Goal: Navigation & Orientation: Find specific page/section

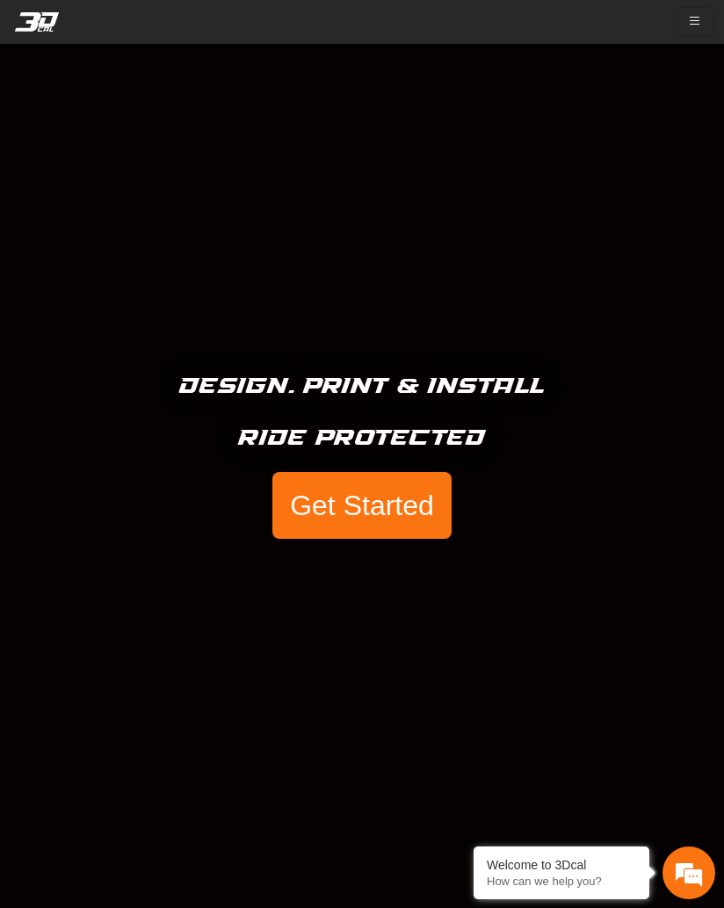
click at [692, 20] on icon "button" at bounding box center [695, 21] width 14 height 15
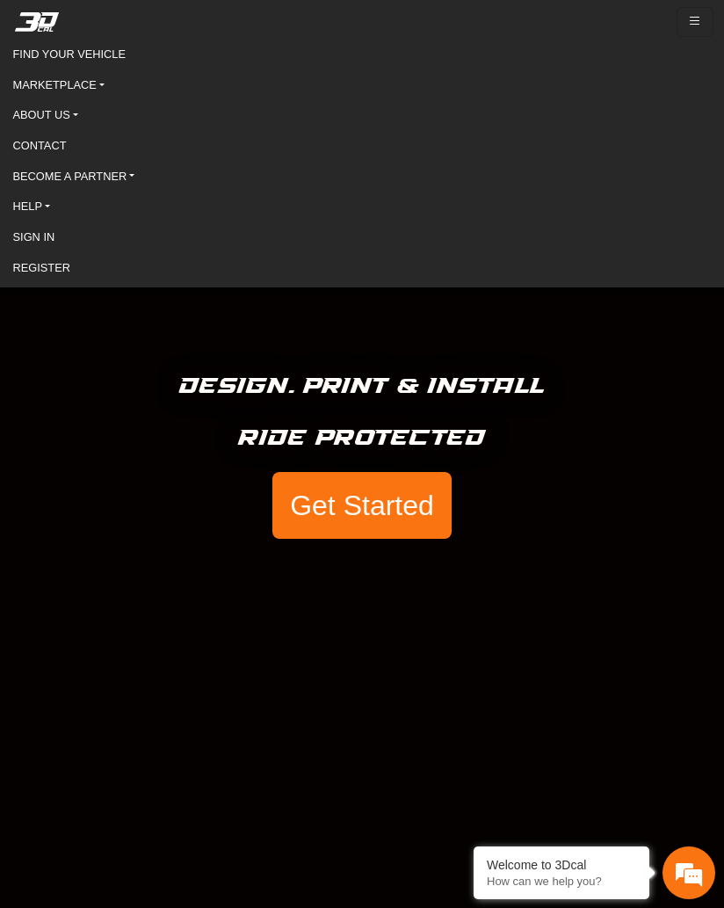
click at [120, 62] on link "FIND YOUR VEHICLE" at bounding box center [362, 54] width 699 height 26
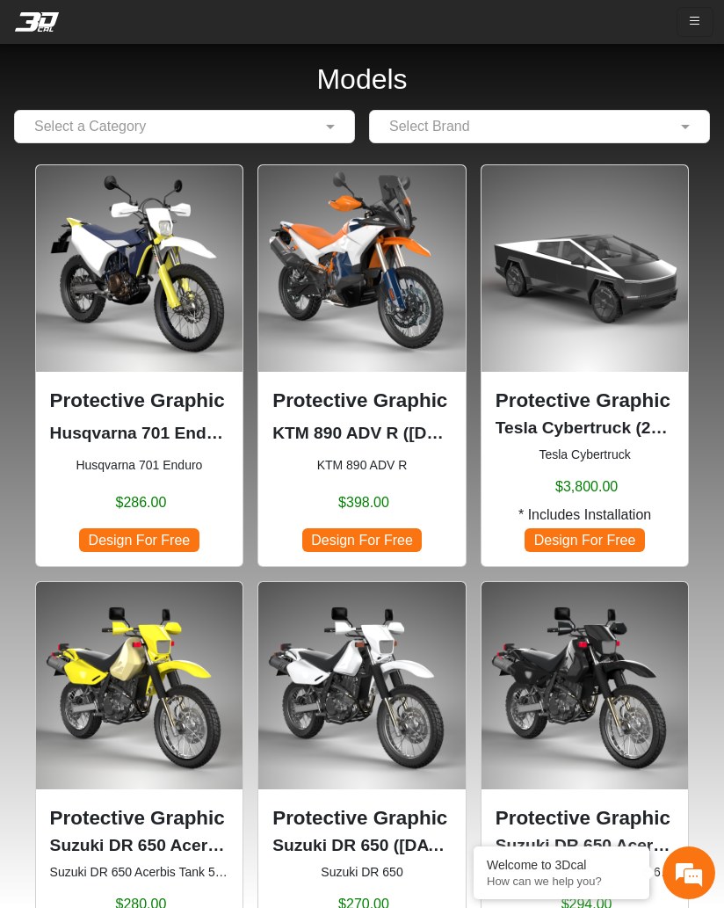
click at [341, 128] on span at bounding box center [333, 126] width 22 height 21
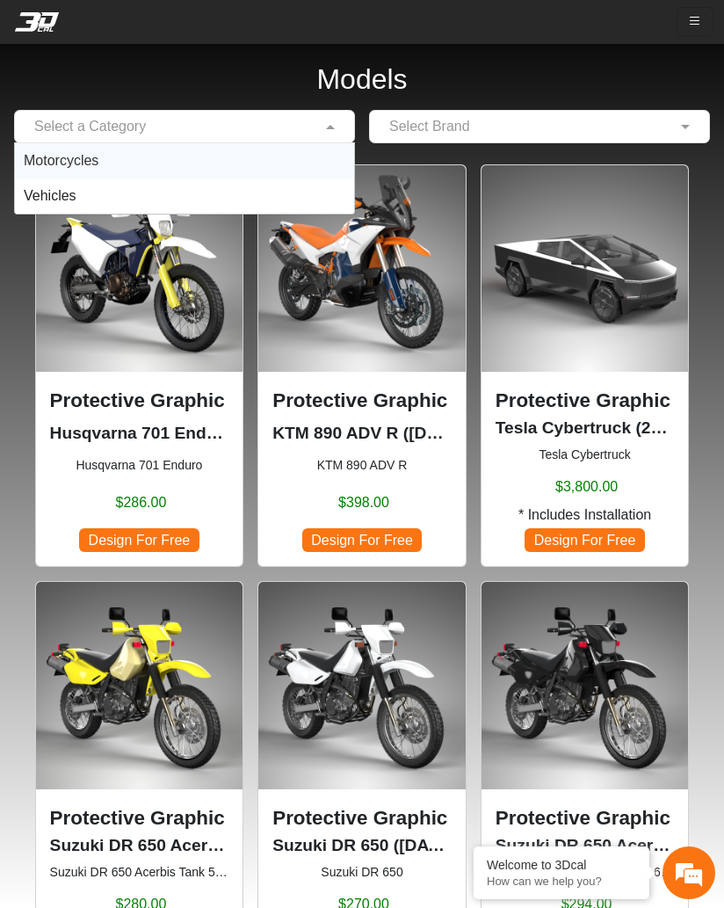
click at [102, 165] on div "Motorcycles" at bounding box center [184, 160] width 339 height 35
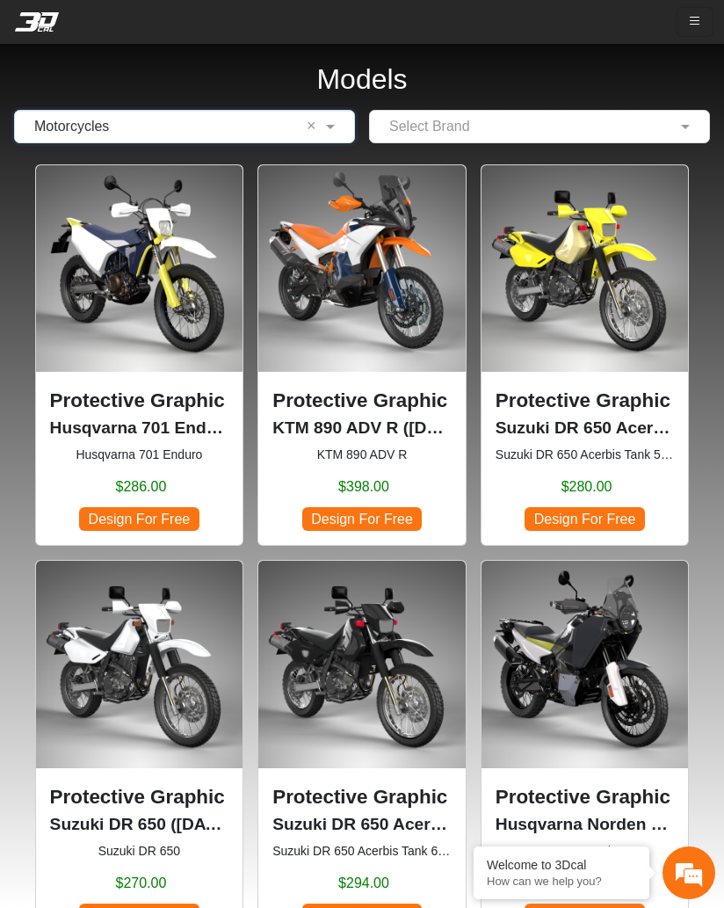
click at [678, 127] on span at bounding box center [688, 126] width 22 height 21
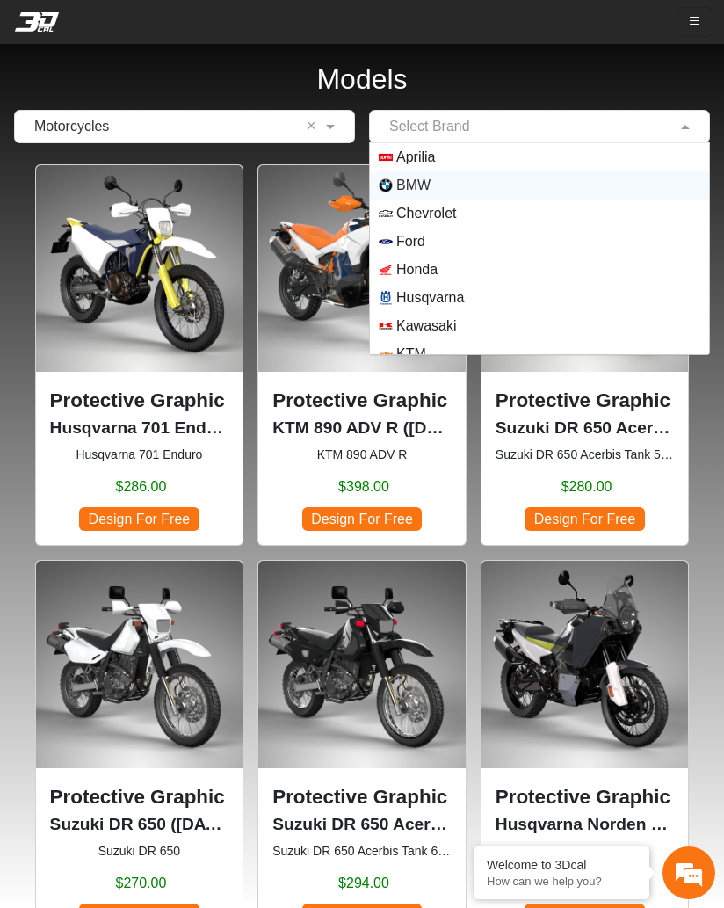
click at [431, 185] on span "BMW" at bounding box center [413, 185] width 34 height 21
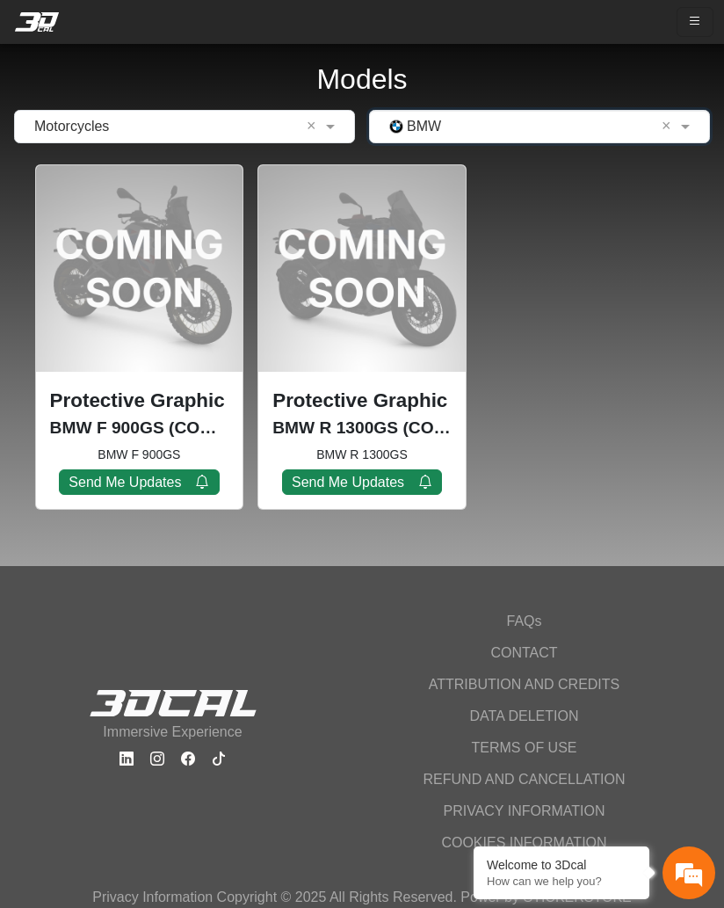
click at [45, 20] on em at bounding box center [37, 21] width 70 height 19
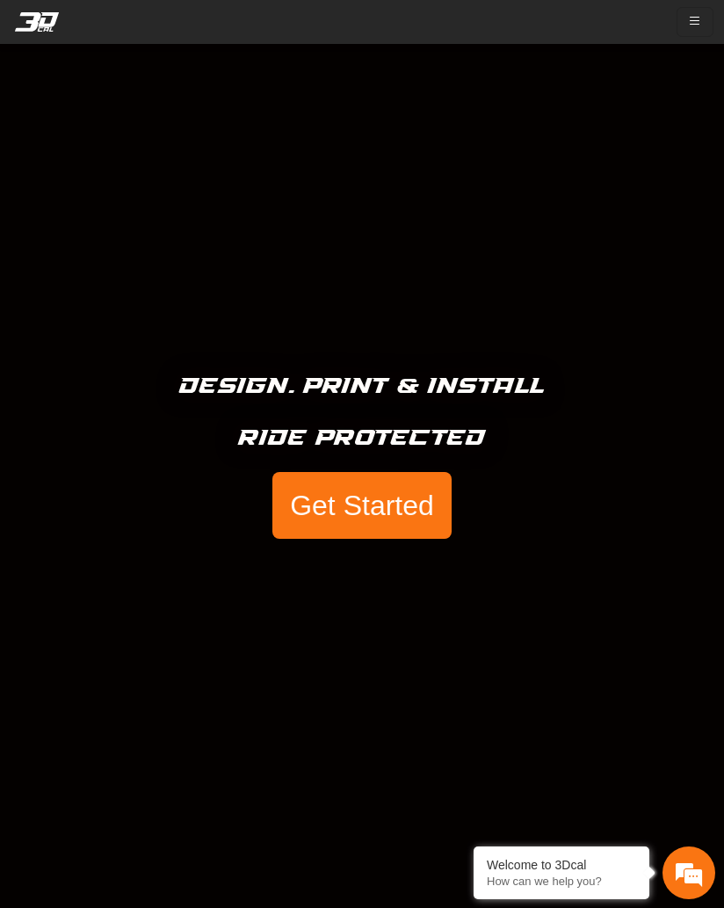
click at [393, 494] on button "Get Started" at bounding box center [361, 505] width 179 height 67
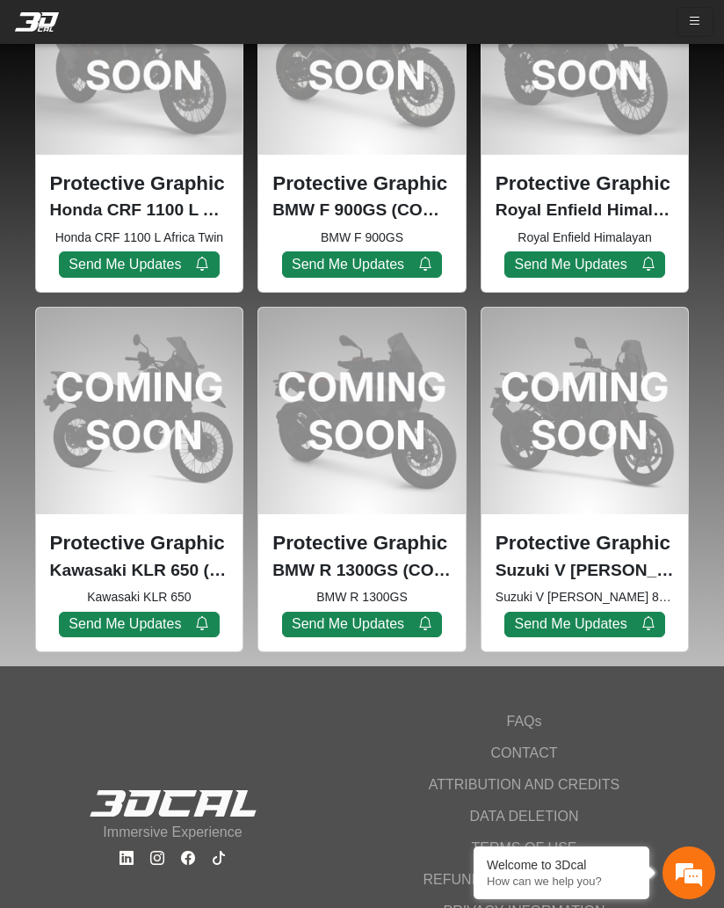
scroll to position [2655, 0]
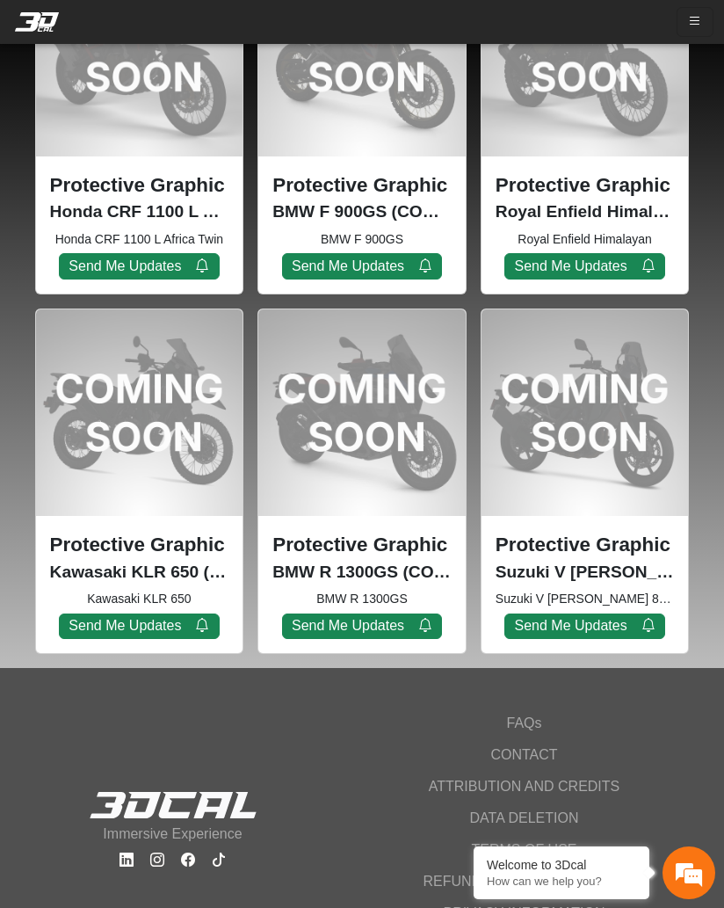
click at [520, 715] on link "FAQs" at bounding box center [524, 723] width 223 height 32
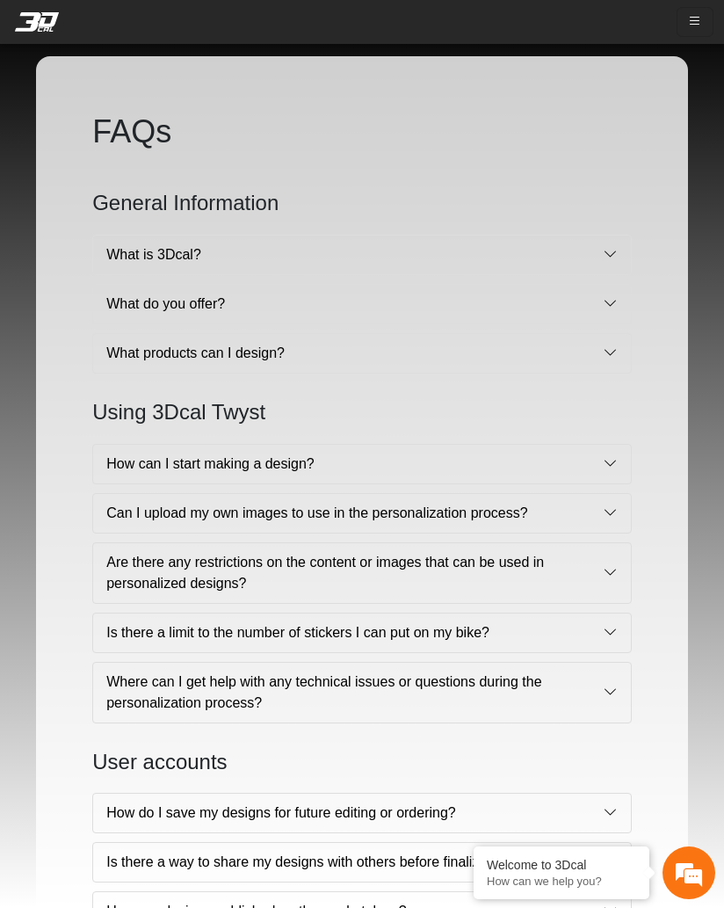
scroll to position [-3, 0]
